Goal: Transaction & Acquisition: Purchase product/service

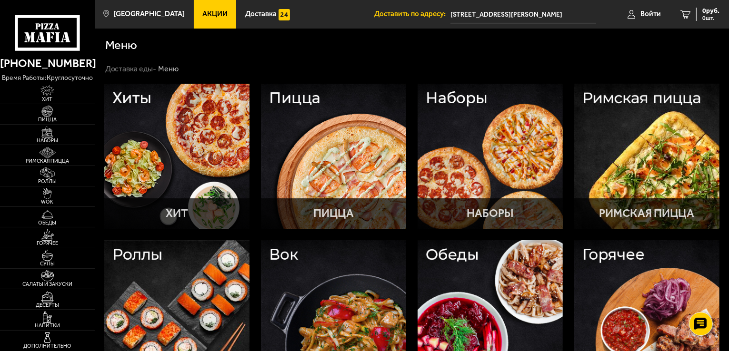
click at [277, 47] on div "Меню" at bounding box center [412, 45] width 614 height 12
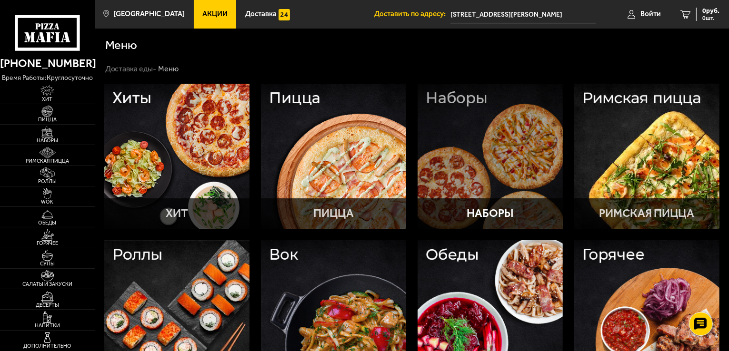
click at [490, 125] on div at bounding box center [490, 156] width 145 height 145
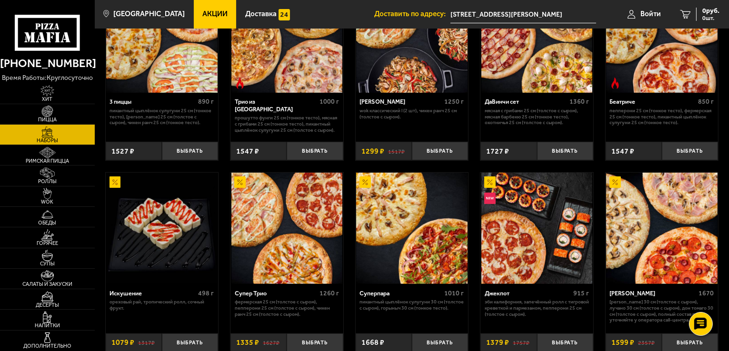
scroll to position [294, 0]
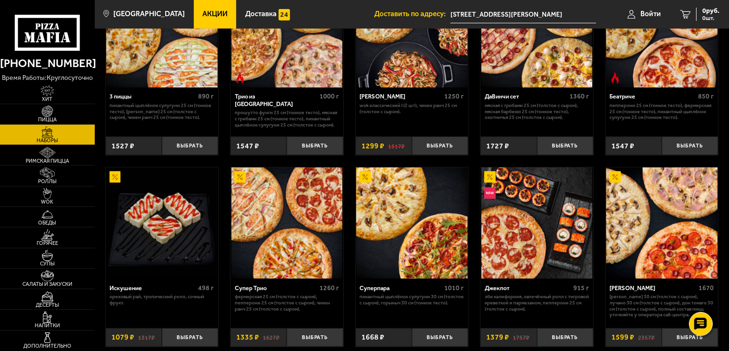
click at [289, 220] on img at bounding box center [286, 223] width 111 height 111
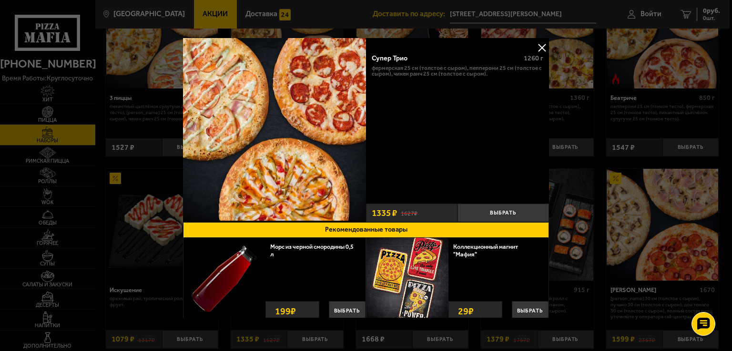
click at [539, 48] on button at bounding box center [541, 47] width 14 height 14
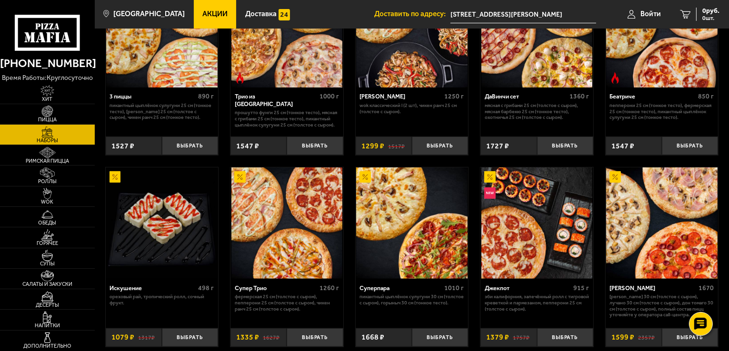
click at [203, 12] on span "Акции" at bounding box center [214, 13] width 25 height 7
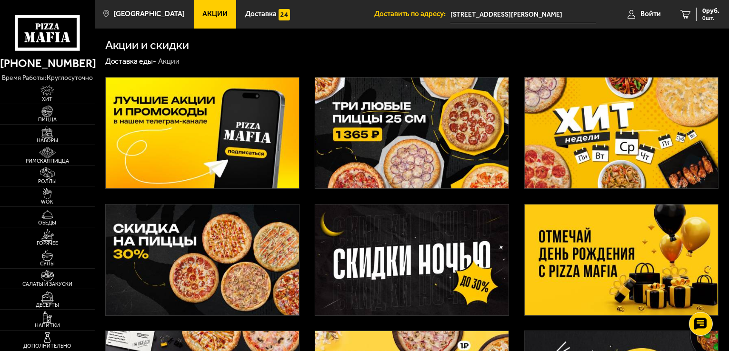
click at [353, 120] on img at bounding box center [411, 133] width 193 height 111
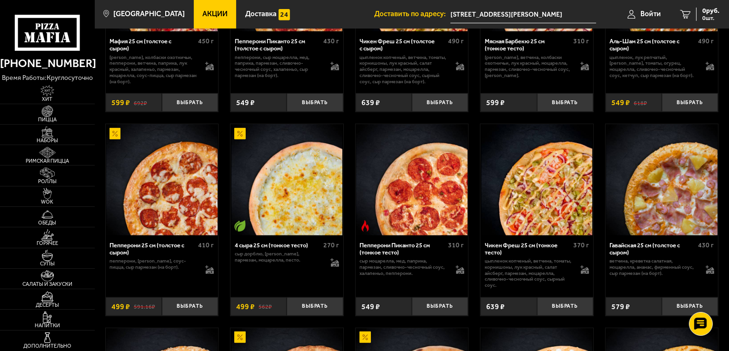
scroll to position [438, 0]
click at [657, 187] on img at bounding box center [661, 179] width 111 height 111
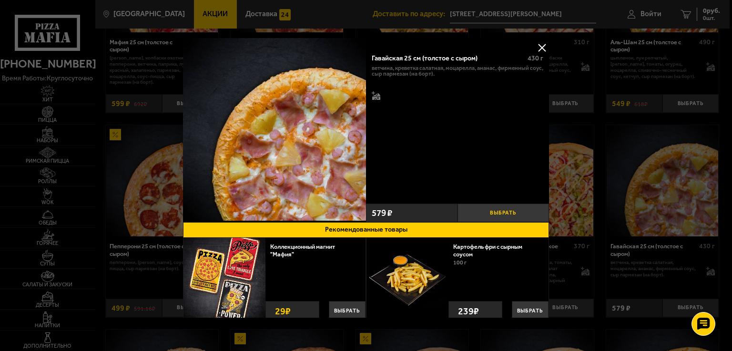
click at [487, 210] on button "Выбрать" at bounding box center [502, 213] width 91 height 19
click at [522, 307] on button "Выбрать" at bounding box center [530, 311] width 37 height 20
click at [540, 48] on button at bounding box center [541, 47] width 14 height 14
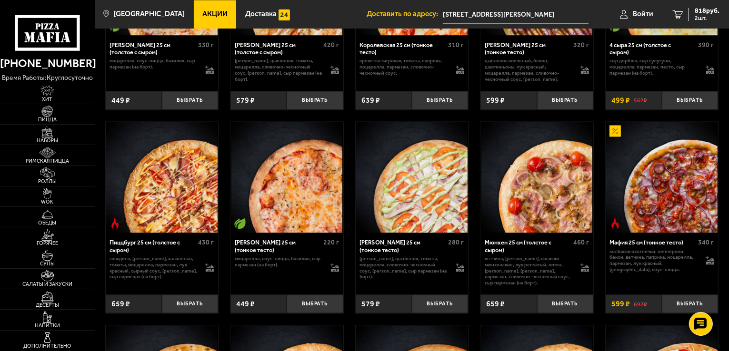
scroll to position [1873, 0]
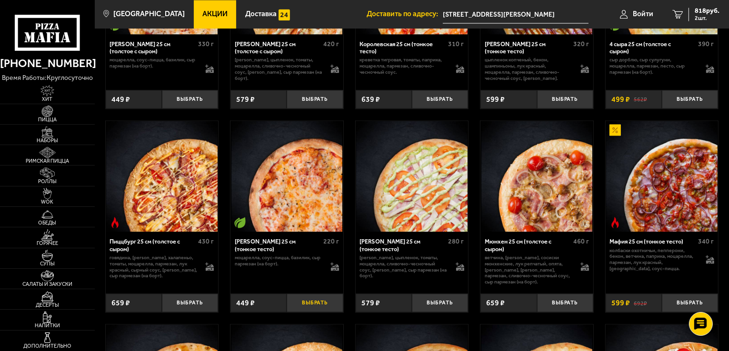
click at [309, 311] on button "Выбрать" at bounding box center [315, 303] width 56 height 19
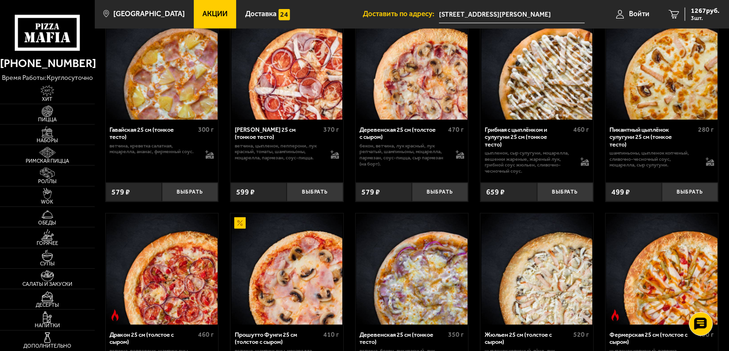
scroll to position [967, 0]
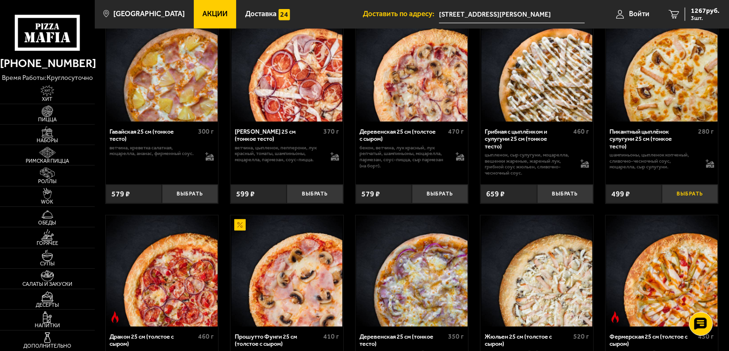
click at [688, 201] on button "Выбрать" at bounding box center [690, 194] width 56 height 19
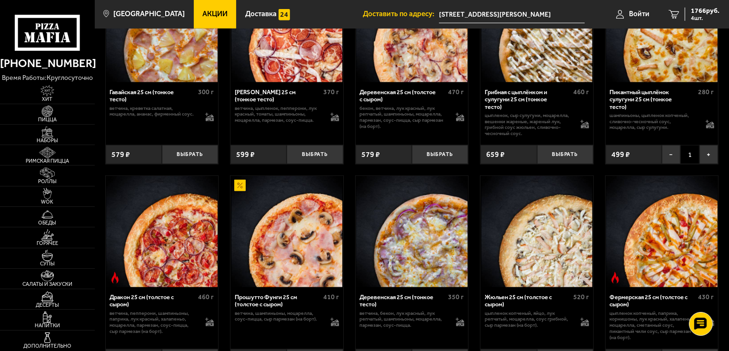
scroll to position [1006, 0]
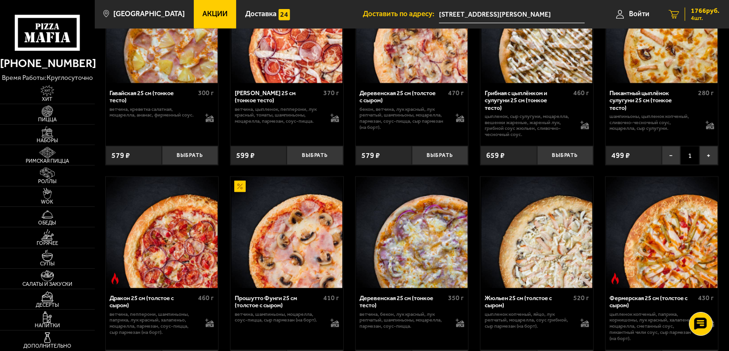
click at [708, 14] on div "1766 руб. 4 шт." at bounding box center [702, 14] width 35 height 13
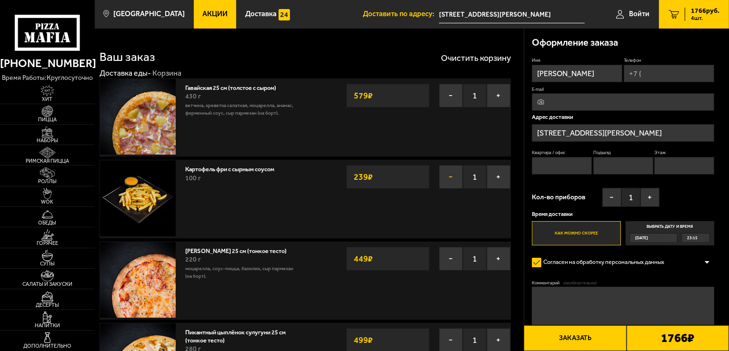
click at [452, 177] on button "−" at bounding box center [451, 177] width 24 height 24
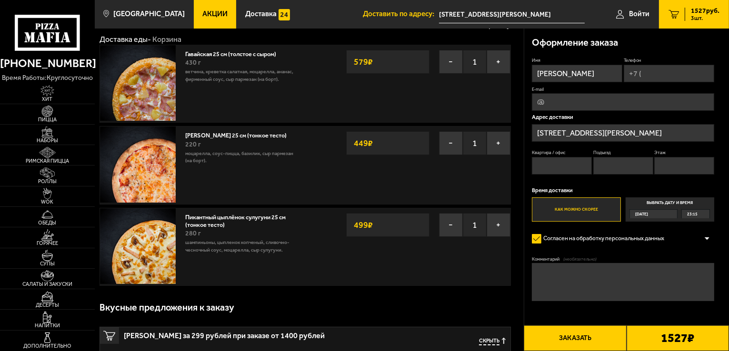
scroll to position [27, 0]
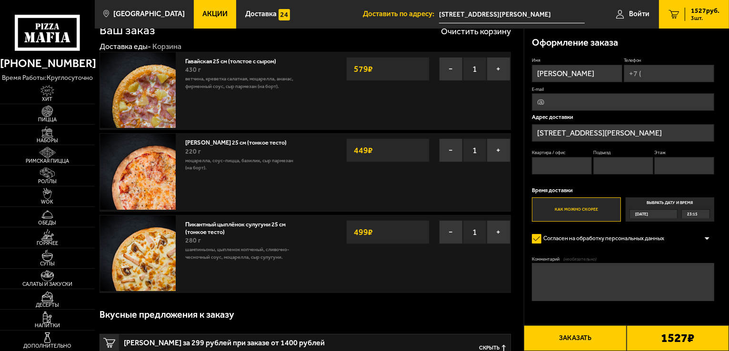
click at [554, 108] on input "E-mail" at bounding box center [623, 102] width 182 height 18
type input "[EMAIL_ADDRESS][DOMAIN_NAME]"
click at [564, 171] on input "Квартира / офис" at bounding box center [562, 166] width 60 height 18
type input "209"
click at [613, 165] on input "Подъезд" at bounding box center [623, 166] width 60 height 18
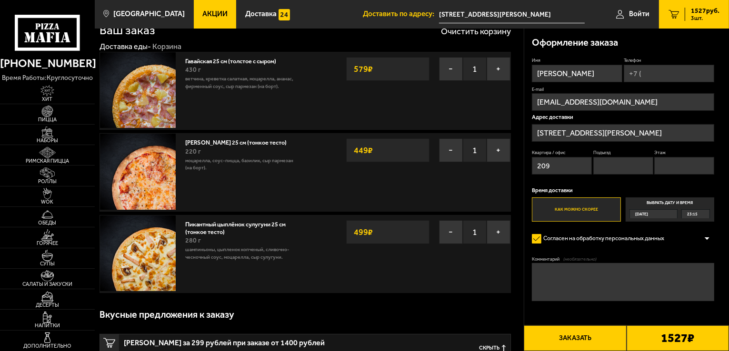
type input "4"
click at [675, 166] on input "Этаж" at bounding box center [684, 166] width 60 height 18
type input "7"
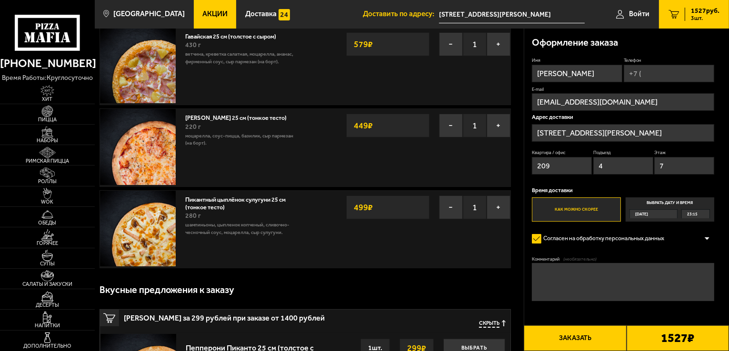
scroll to position [50, 0]
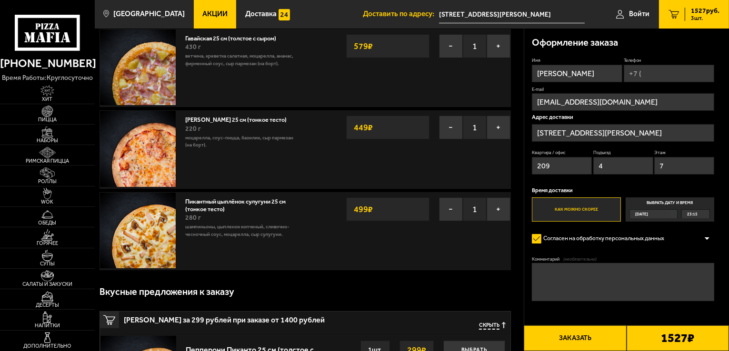
click at [583, 337] on button "Заказать" at bounding box center [575, 339] width 102 height 26
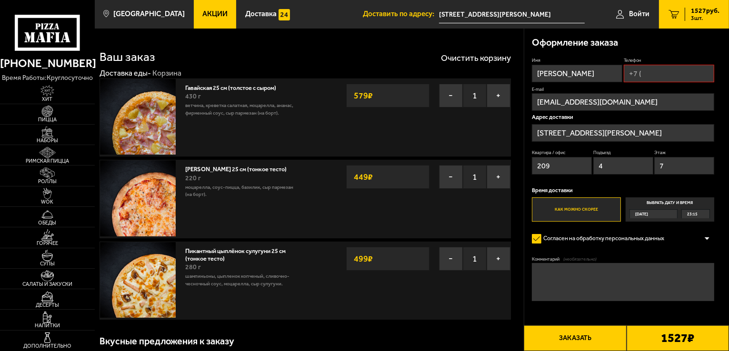
scroll to position [0, 0]
click at [657, 76] on input "Телефон" at bounding box center [669, 74] width 90 height 18
type input "[PHONE_NUMBER]"
click at [582, 343] on button "Заказать" at bounding box center [575, 339] width 102 height 26
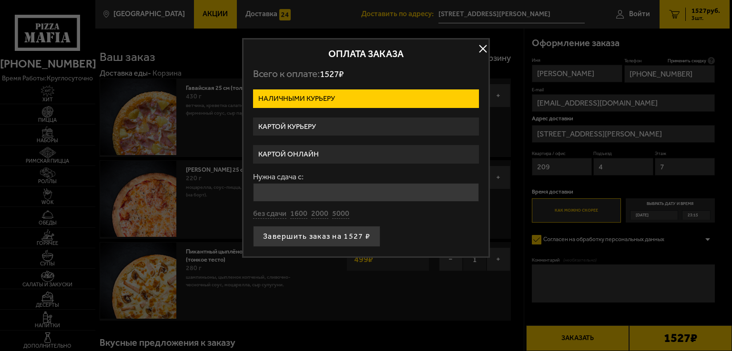
click at [318, 128] on label "Картой курьеру" at bounding box center [366, 127] width 226 height 19
click at [0, 0] on input "Картой курьеру" at bounding box center [0, 0] width 0 height 0
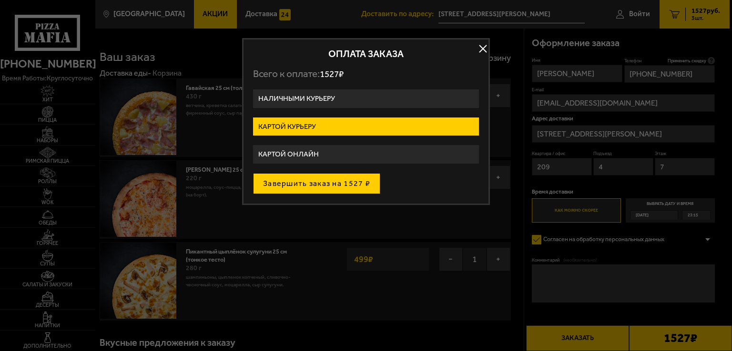
click at [329, 181] on button "Завершить заказ на 1527 ₽" at bounding box center [316, 183] width 127 height 21
